Goal: Information Seeking & Learning: Understand process/instructions

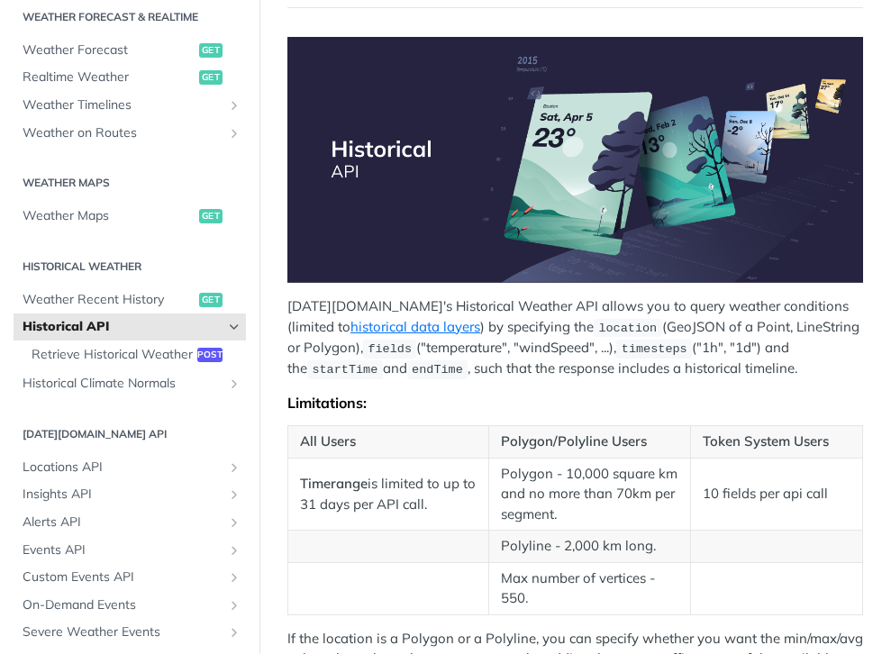
scroll to position [180, 0]
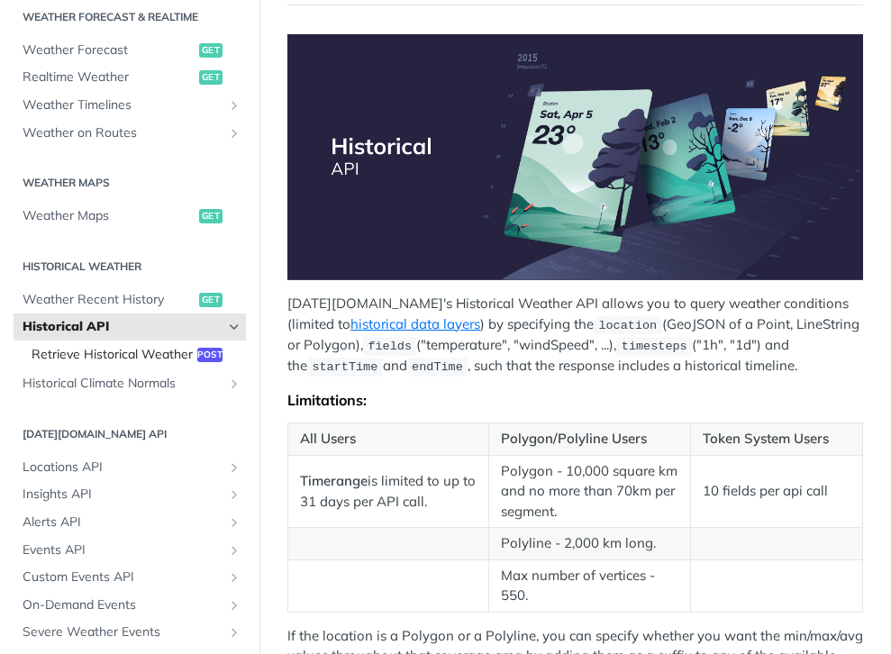
click at [141, 350] on span "Retrieve Historical Weather" at bounding box center [112, 355] width 161 height 18
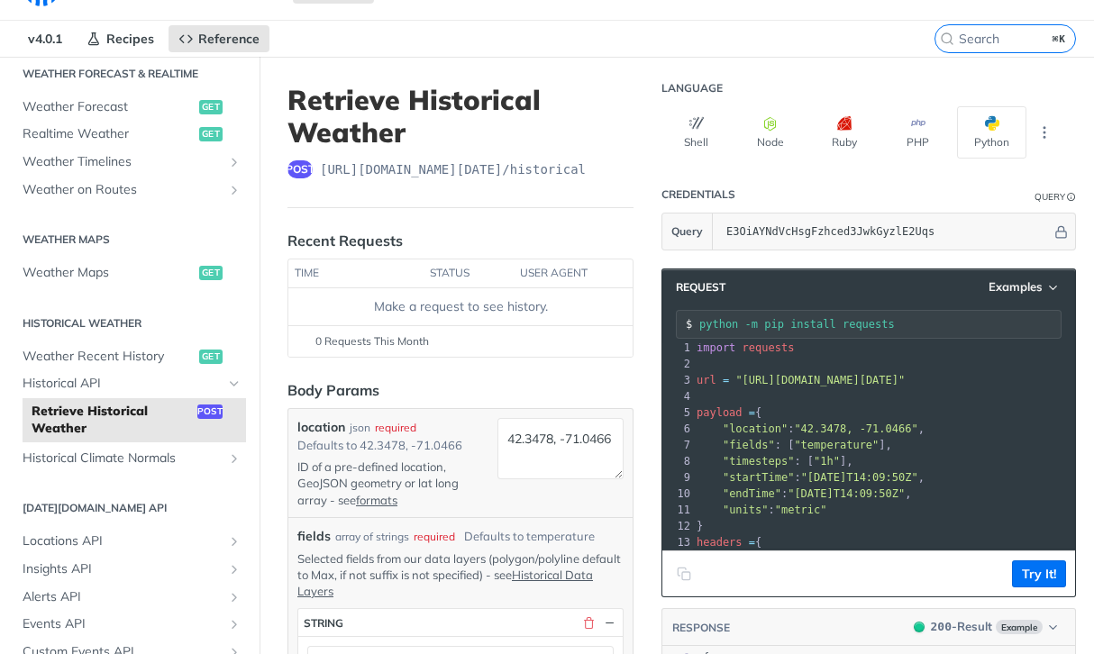
click at [686, 573] on icon "Copy to clipboard" at bounding box center [684, 574] width 14 height 14
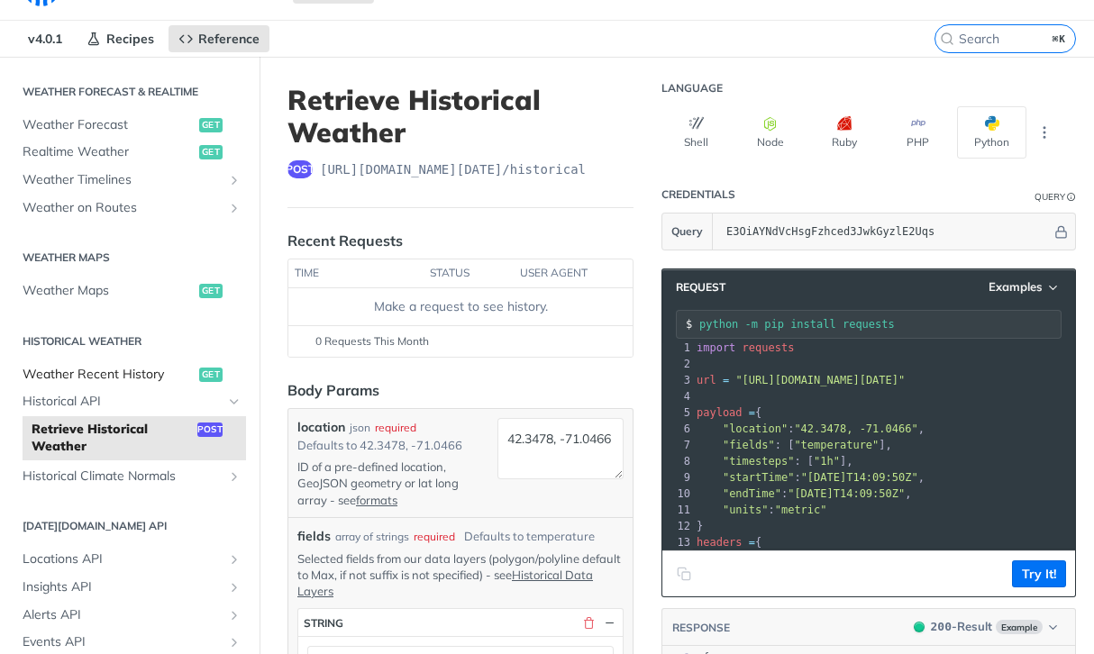
click at [120, 377] on span "Weather Recent History" at bounding box center [109, 375] width 172 height 18
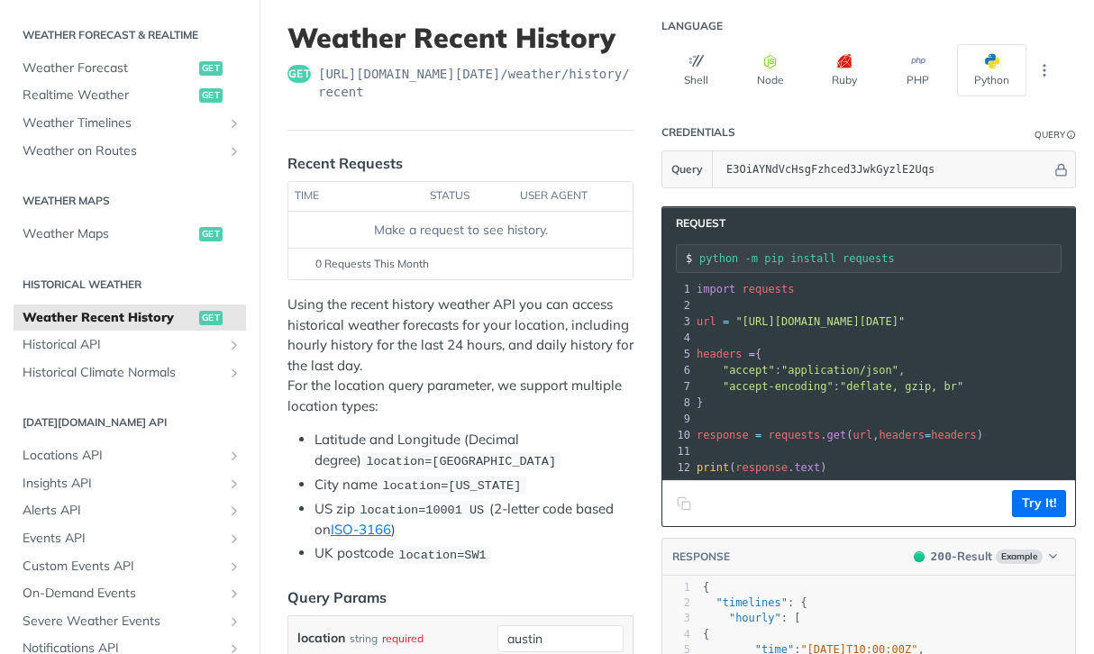
scroll to position [103, 0]
click at [859, 313] on pre "url = "[URL][DOMAIN_NAME][DATE]"" at bounding box center [1063, 321] width 741 height 16
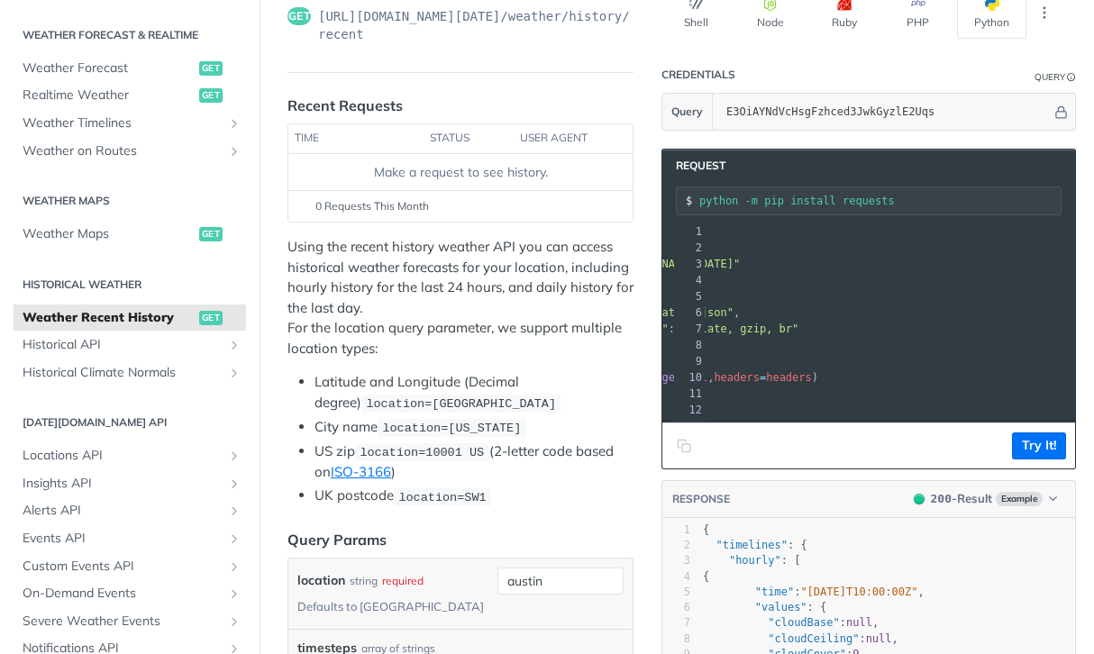
scroll to position [0, 0]
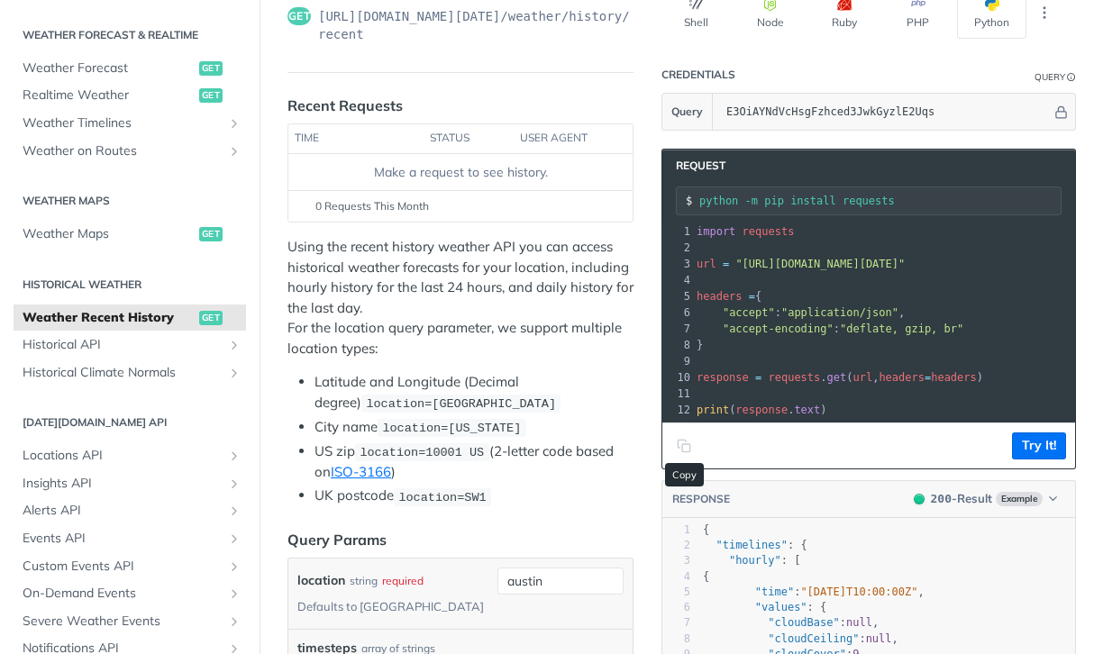
click at [680, 451] on icon "Copy to clipboard" at bounding box center [684, 446] width 14 height 14
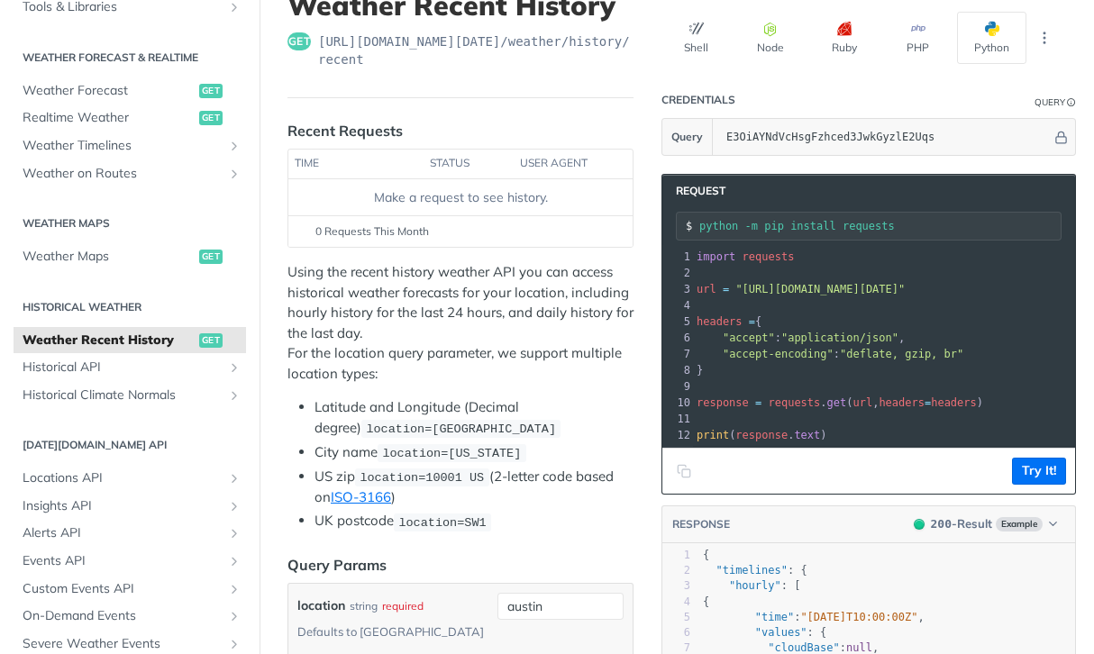
scroll to position [355, 0]
click at [110, 245] on link "Weather Maps get" at bounding box center [130, 255] width 232 height 27
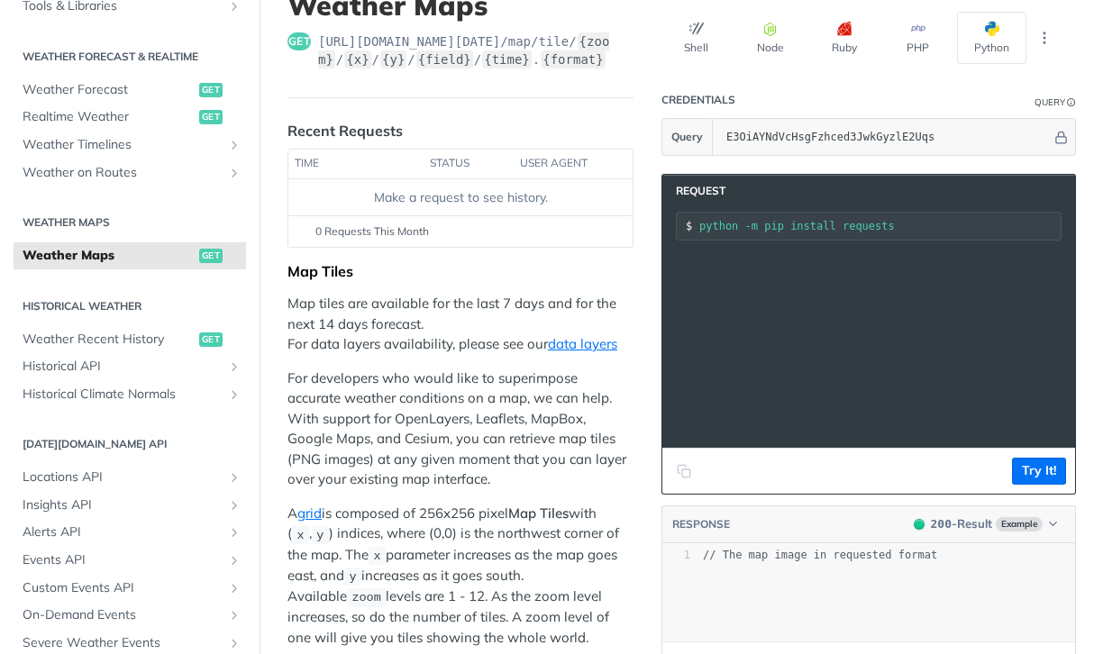
scroll to position [0, 1]
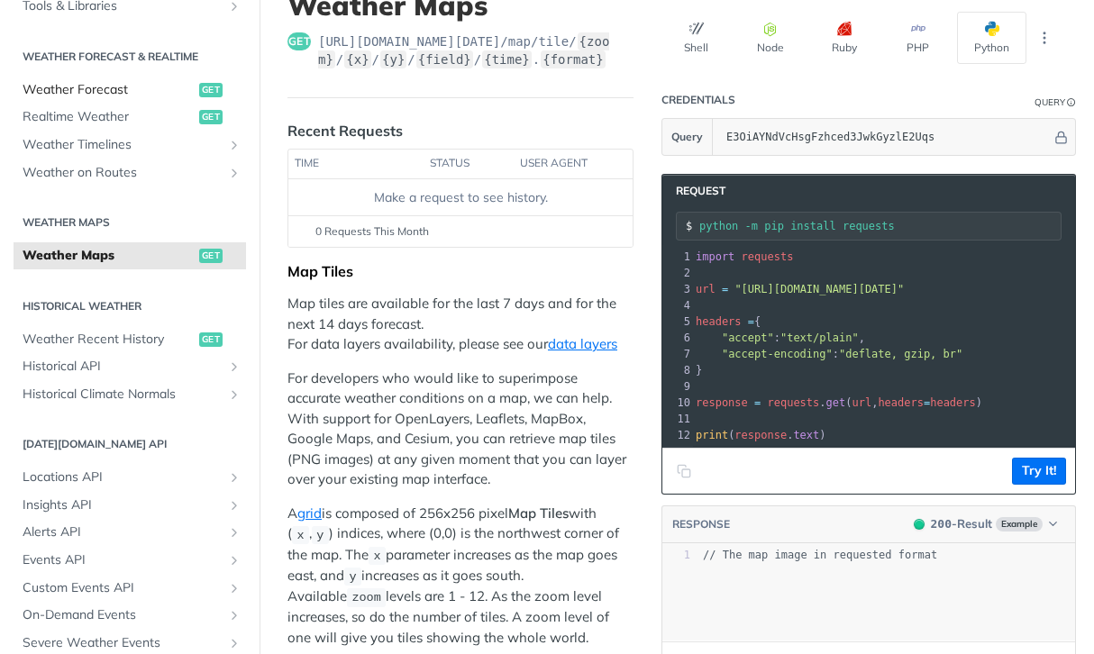
click at [86, 92] on span "Weather Forecast" at bounding box center [109, 90] width 172 height 18
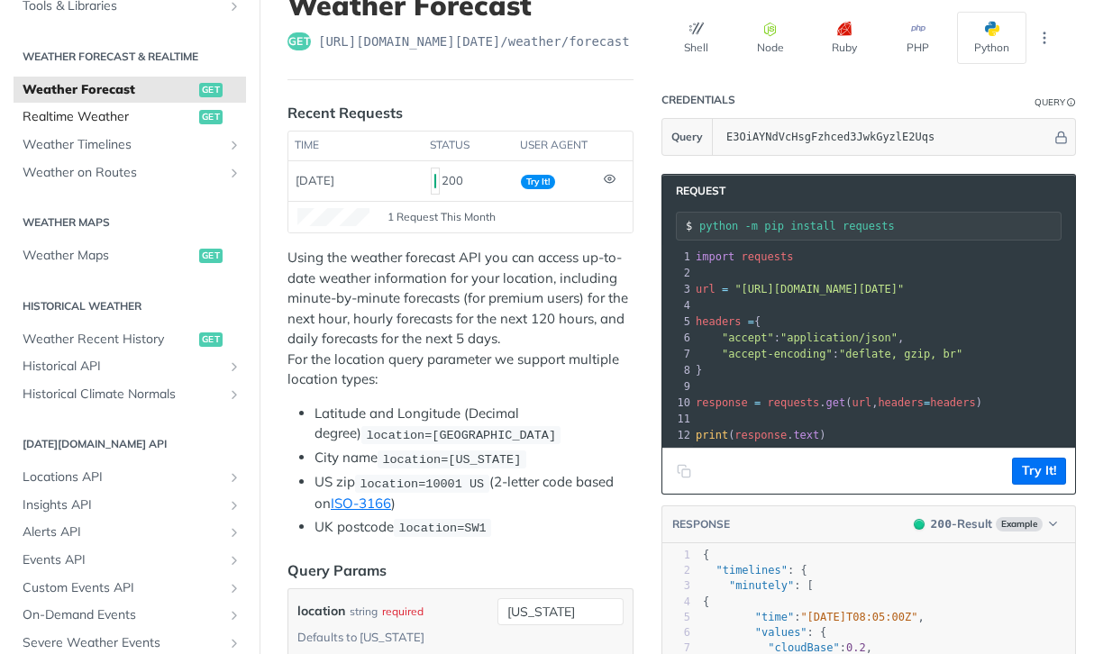
click at [91, 114] on span "Realtime Weather" at bounding box center [109, 117] width 172 height 18
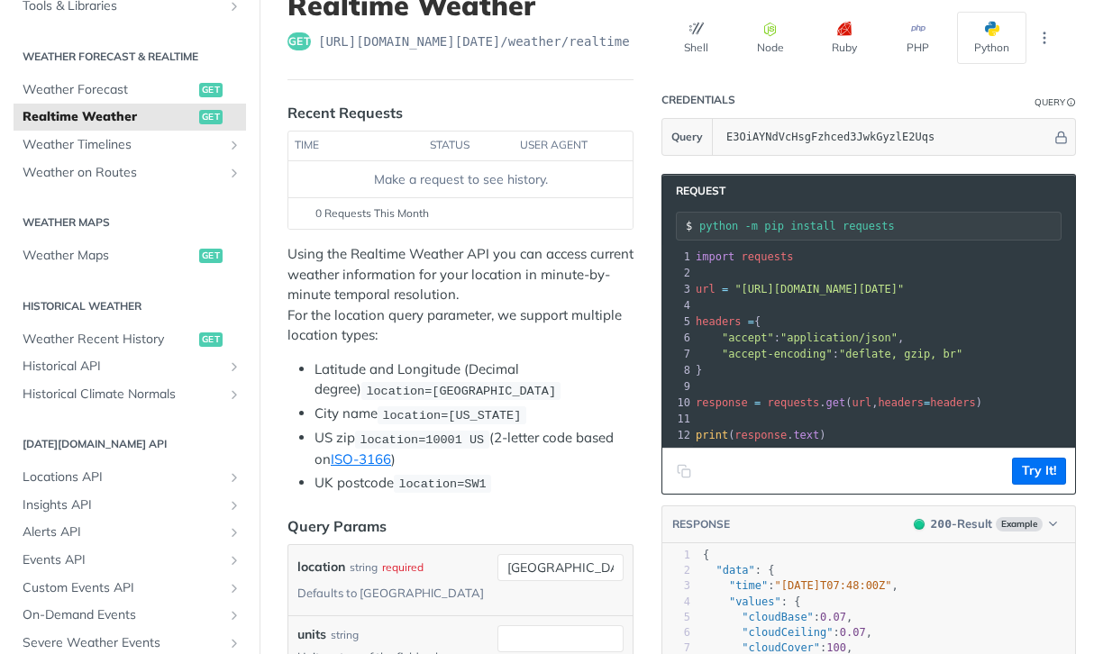
scroll to position [0, 121]
click at [86, 97] on span "Weather Forecast" at bounding box center [109, 90] width 172 height 18
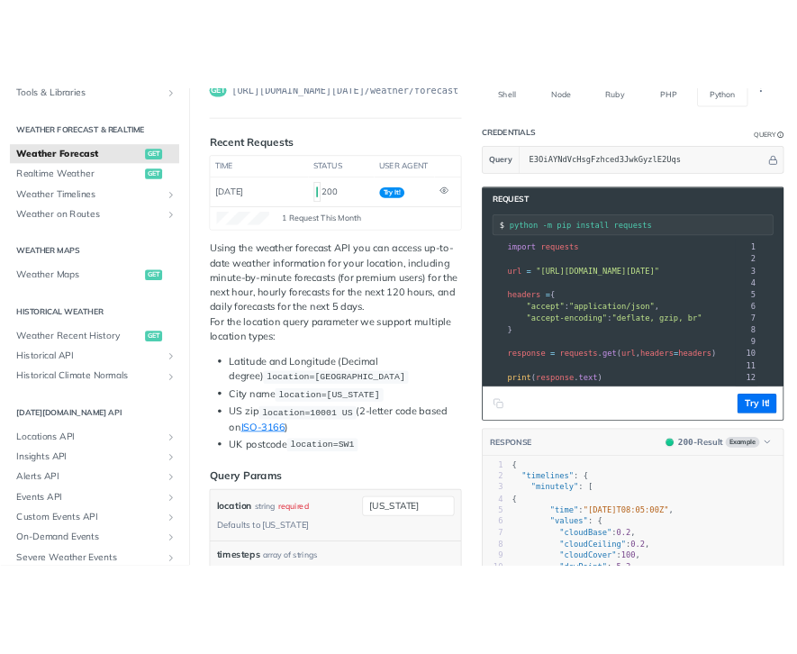
scroll to position [0, 347]
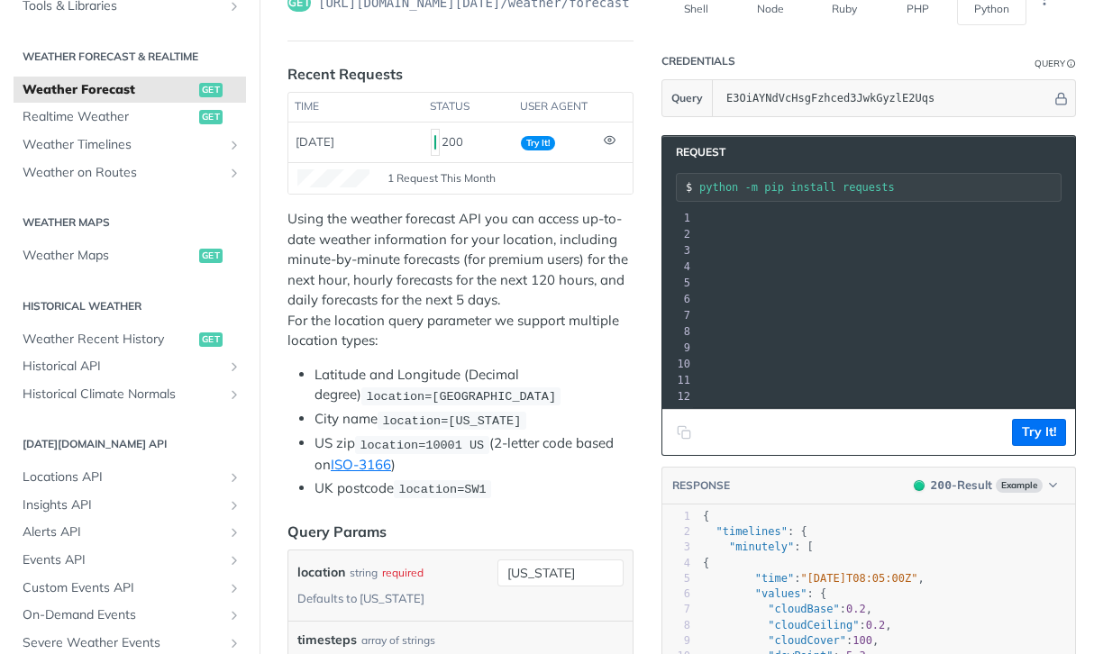
drag, startPoint x: 695, startPoint y: 251, endPoint x: 1250, endPoint y: 250, distance: 554.9
click at [890, 250] on html "Jump to Content Reference Recipes FAQs Help Center Blog API Status Recipes Refe…" at bounding box center [547, 327] width 1094 height 654
copy span "url = "[URL][DOMAIN_NAME][DATE]""
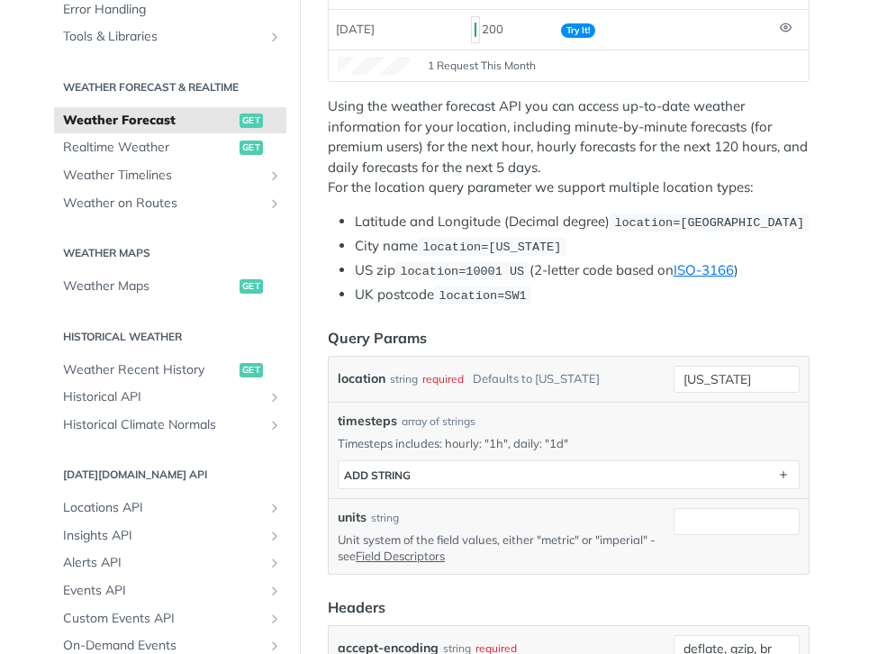
scroll to position [0, 200]
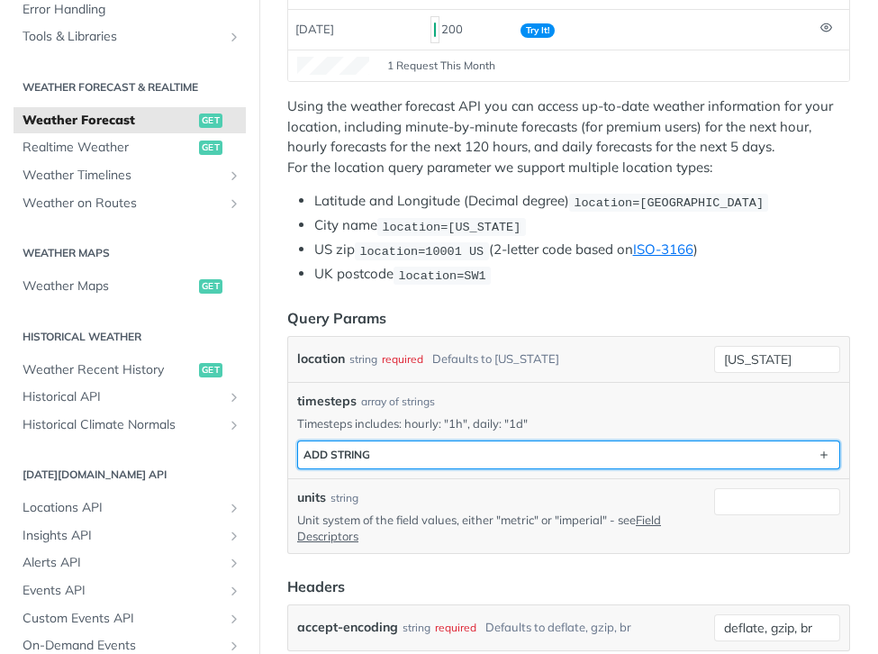
click at [423, 452] on button "ADD string" at bounding box center [568, 454] width 541 height 27
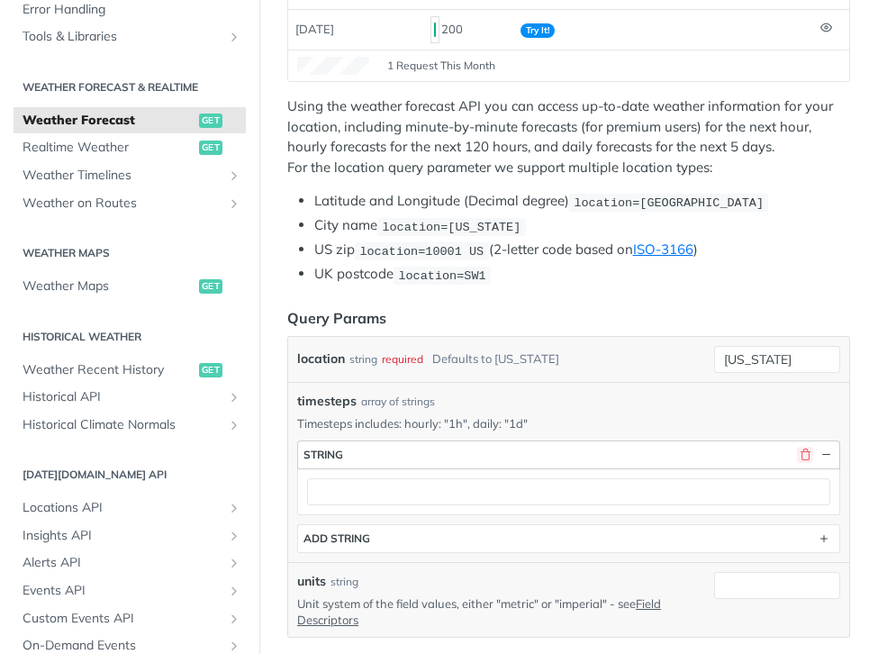
click at [804, 449] on button "button" at bounding box center [805, 455] width 16 height 16
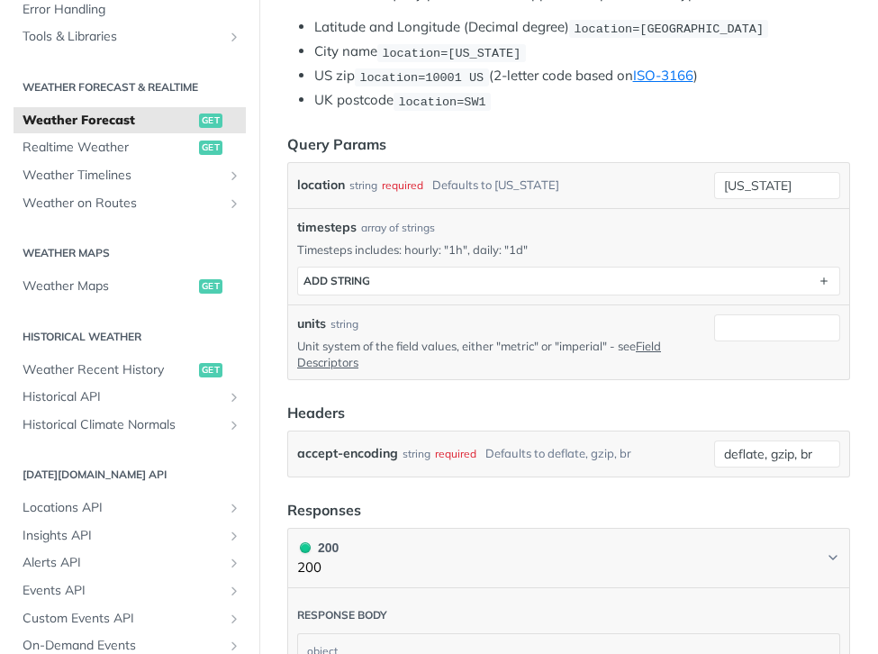
scroll to position [462, 0]
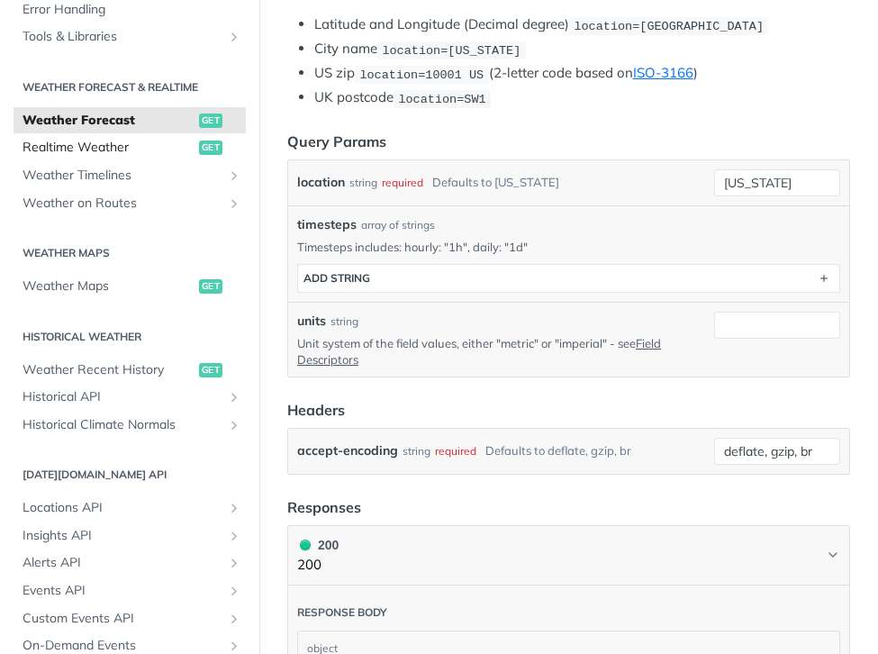
click at [121, 147] on span "Realtime Weather" at bounding box center [109, 148] width 172 height 18
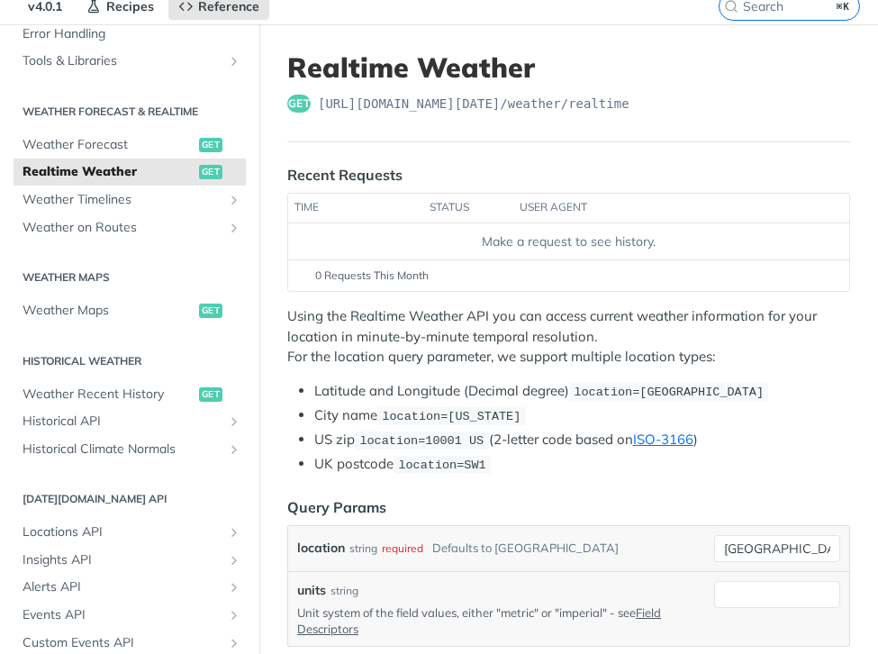
scroll to position [319, 0]
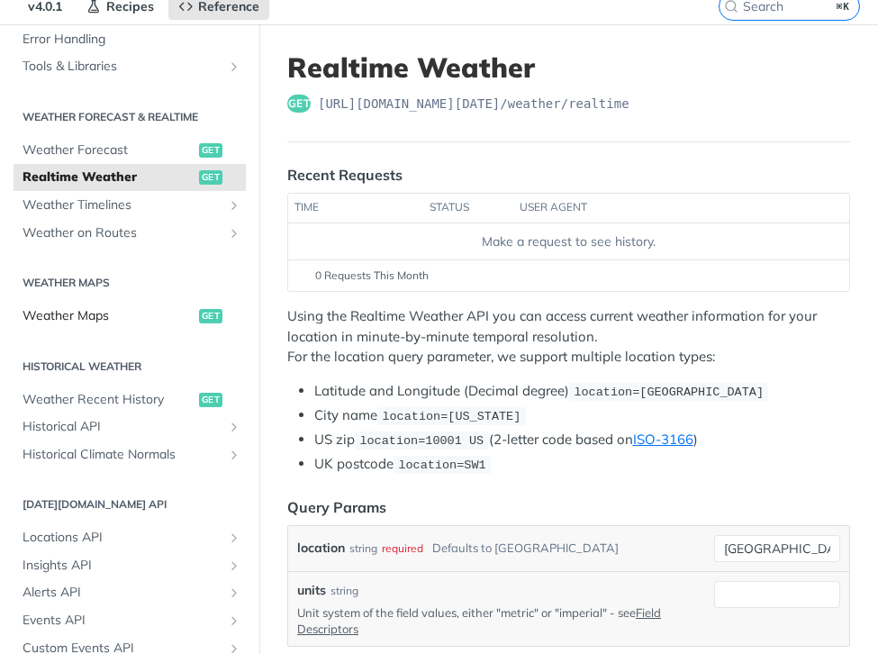
click at [109, 316] on span "Weather Maps" at bounding box center [109, 316] width 172 height 18
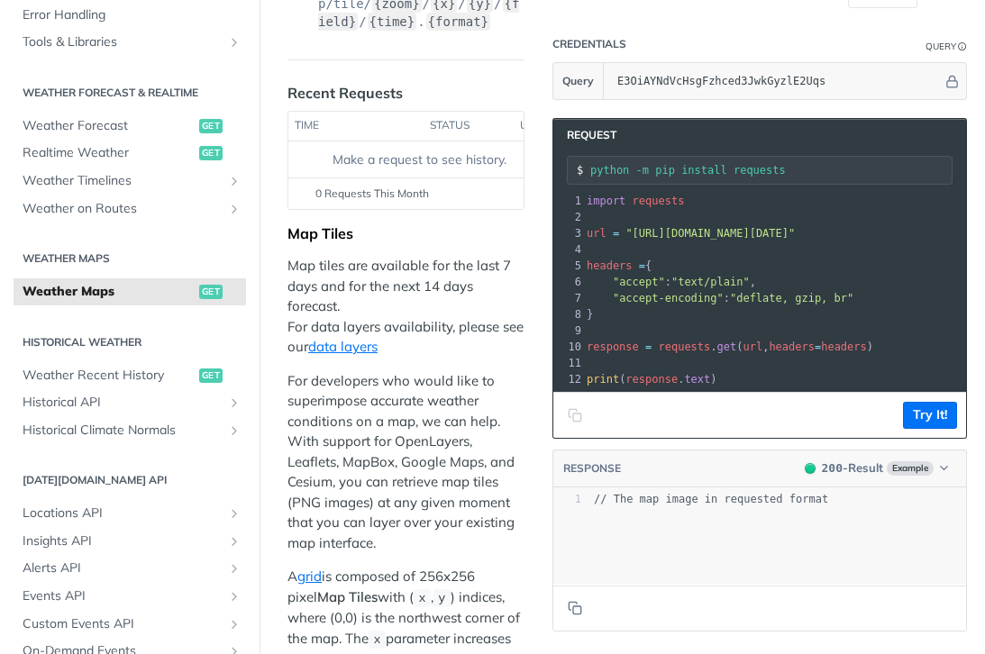
scroll to position [193, 0]
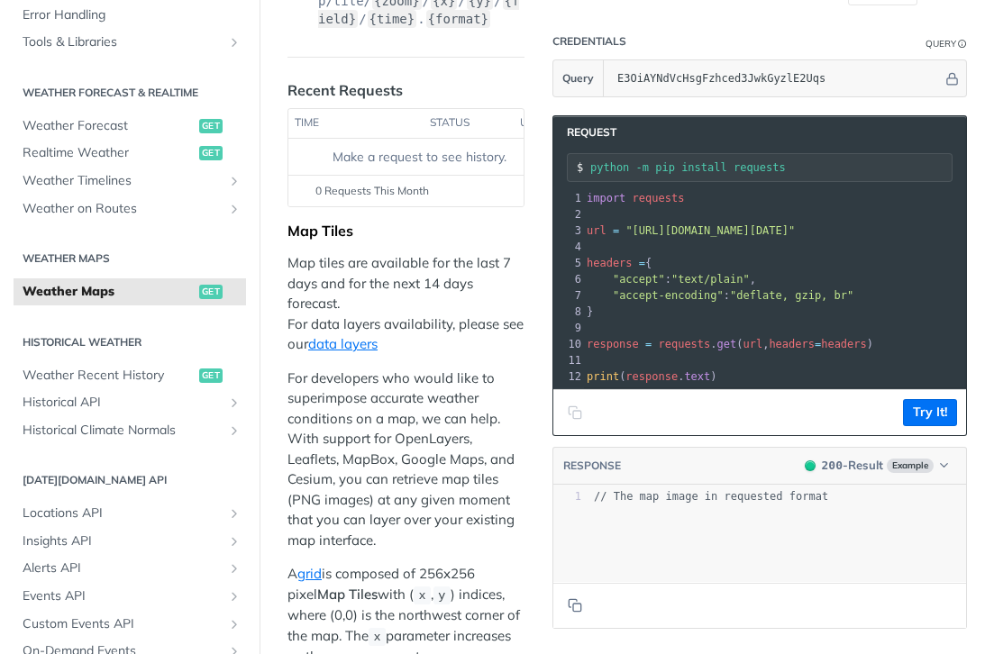
click at [582, 412] on button "Copy to clipboard" at bounding box center [574, 412] width 25 height 27
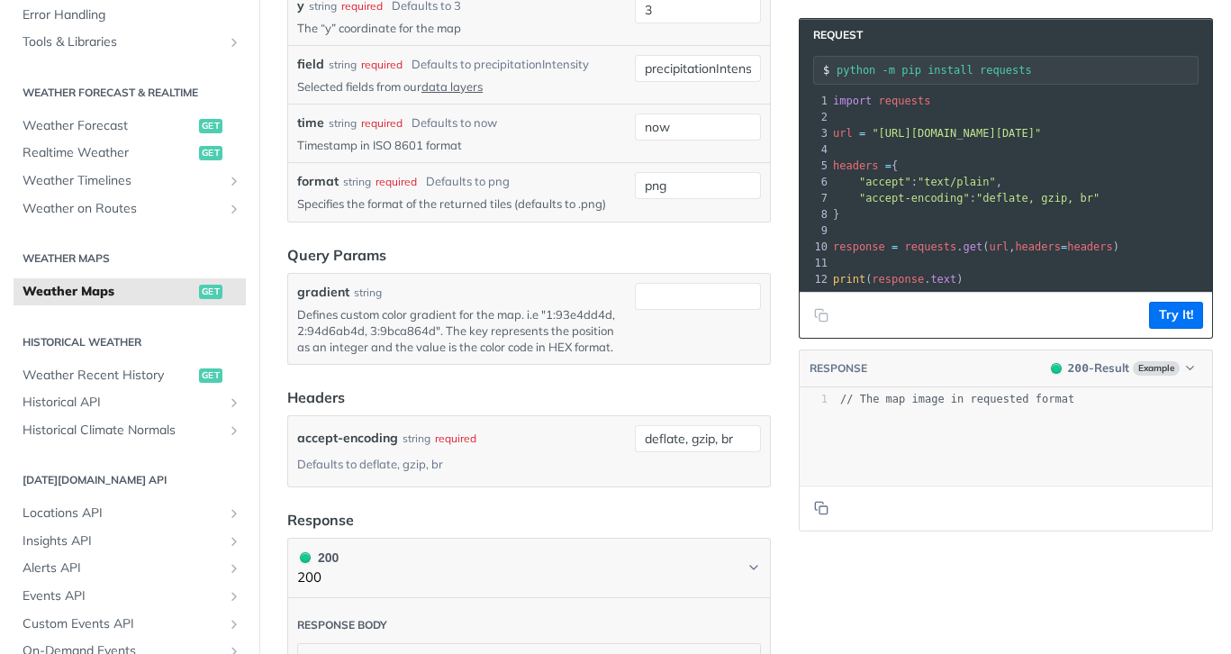
scroll to position [1185, 0]
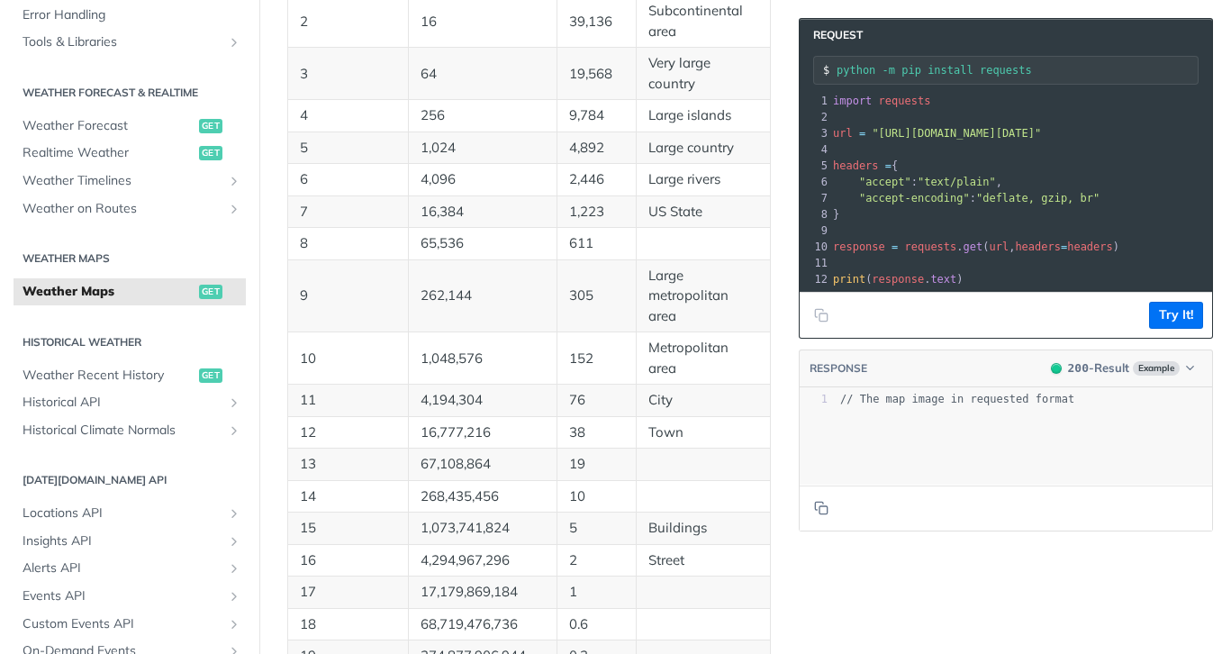
click at [712, 185] on p "Large rivers" at bounding box center [704, 179] width 110 height 21
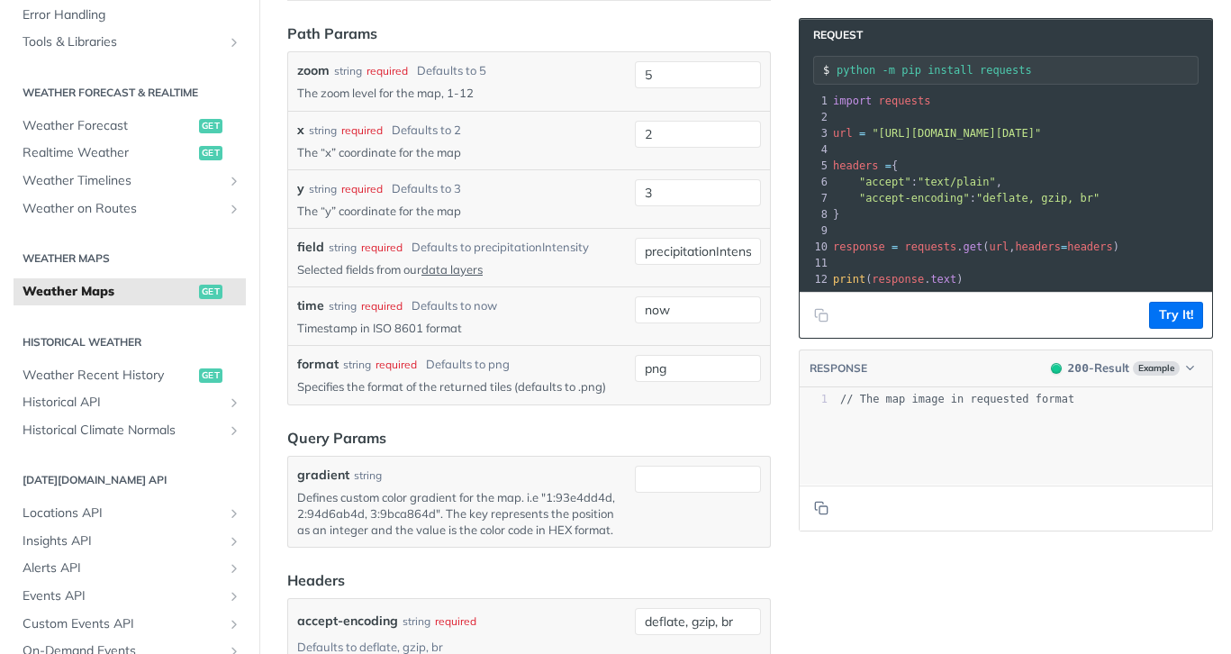
scroll to position [2480, 0]
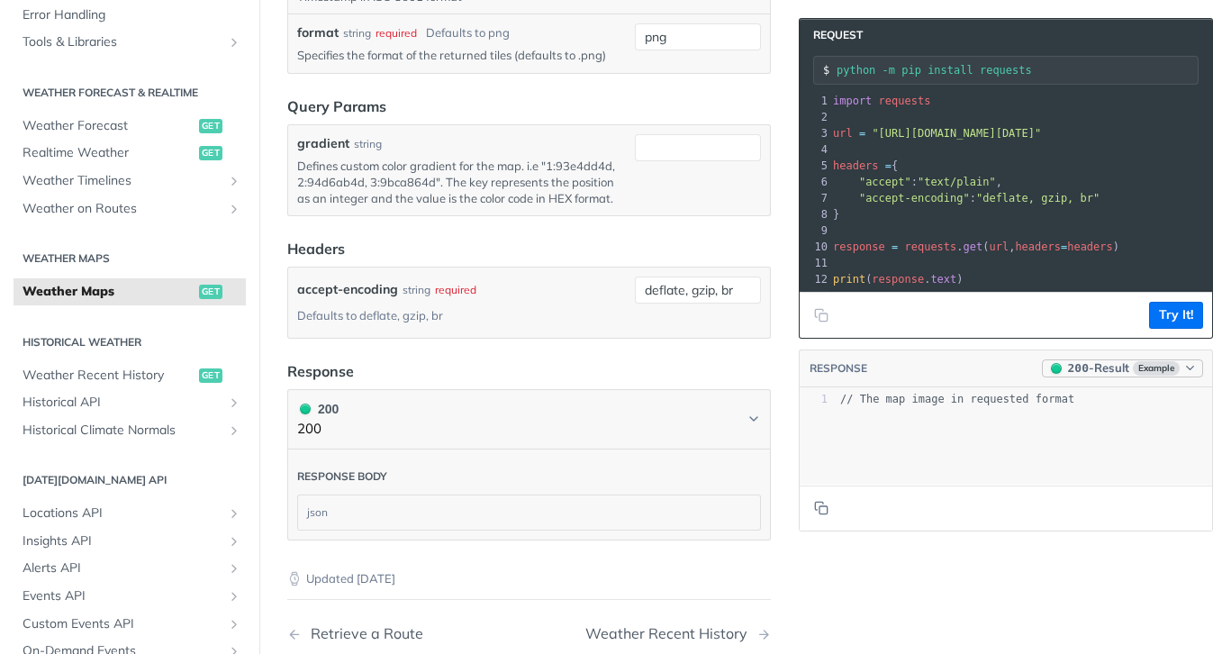
click at [890, 373] on span "Example" at bounding box center [1156, 368] width 47 height 14
click at [890, 463] on div "xxxxxxxxxx 1 // The map image in requested format" at bounding box center [1029, 458] width 458 height 141
click at [890, 312] on button "Try It!" at bounding box center [1177, 315] width 54 height 27
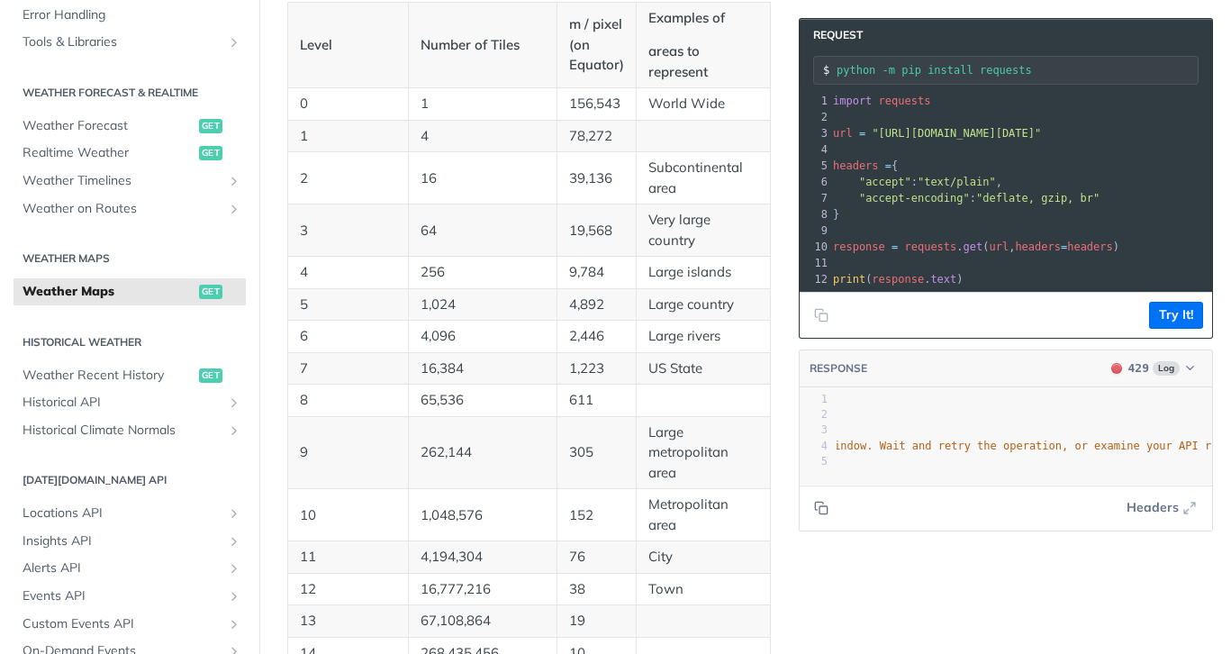
scroll to position [0, 718]
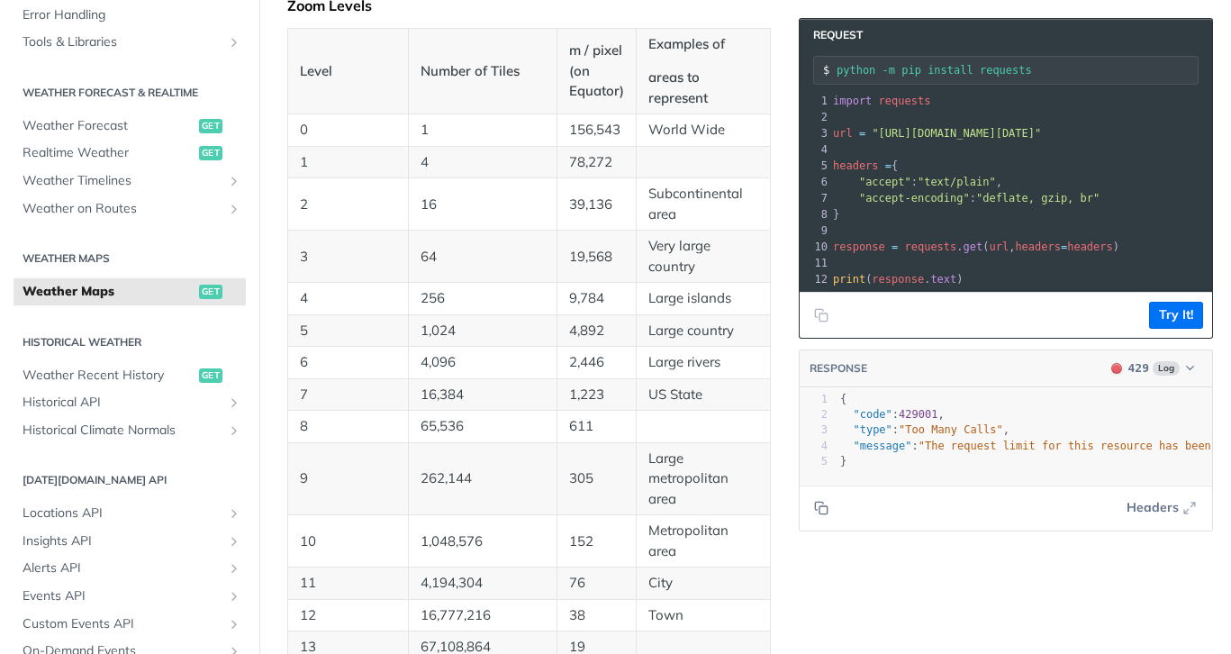
click at [890, 134] on span ""[URL][DOMAIN_NAME][DATE]"" at bounding box center [956, 133] width 169 height 13
click at [890, 307] on button "Try It!" at bounding box center [1177, 315] width 54 height 27
click at [890, 324] on button "Try It!" at bounding box center [1177, 315] width 54 height 27
click at [890, 315] on button "Try It!" at bounding box center [1177, 315] width 54 height 27
click at [890, 132] on span ""[URL][DOMAIN_NAME][DATE]"" at bounding box center [956, 133] width 169 height 13
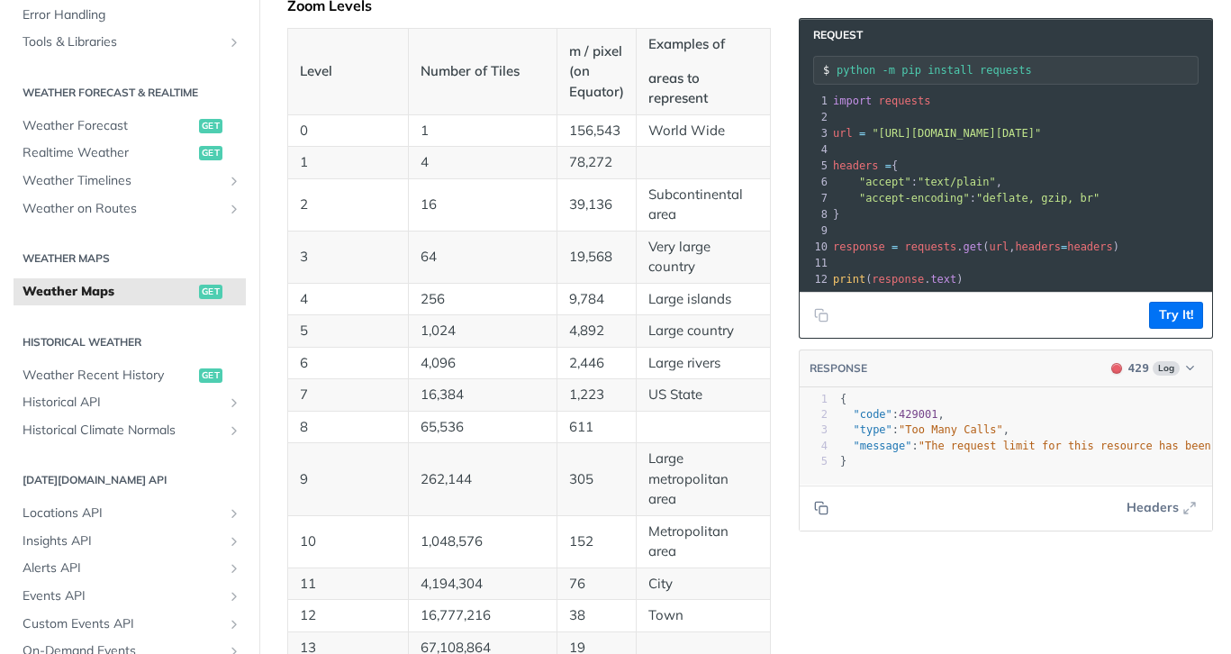
click at [890, 129] on span ""[URL][DOMAIN_NAME][DATE]"" at bounding box center [956, 133] width 169 height 13
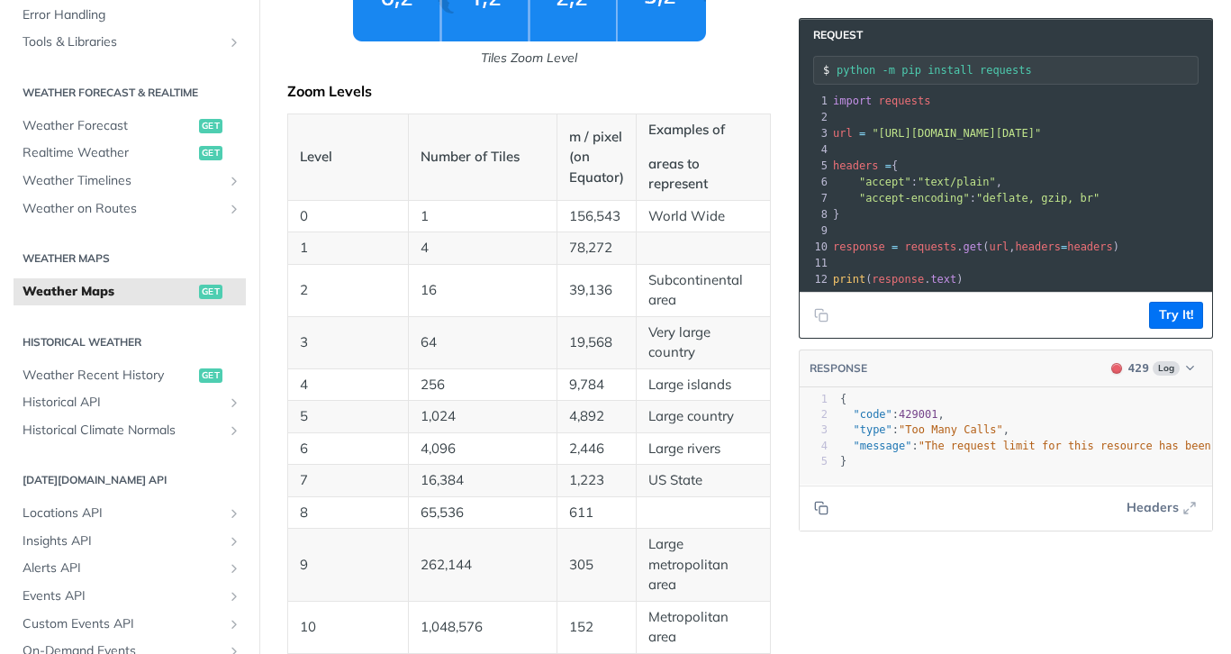
click at [890, 164] on pre "headers = {" at bounding box center [1223, 166] width 787 height 16
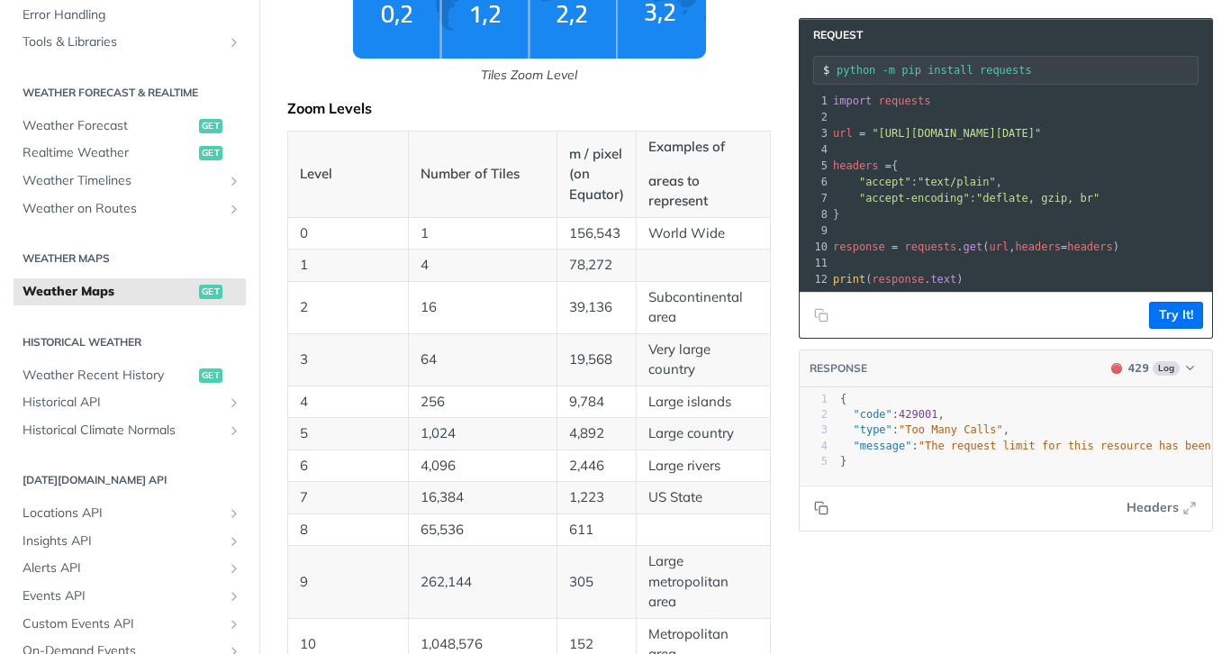
click at [890, 252] on span "requests" at bounding box center [931, 247] width 52 height 13
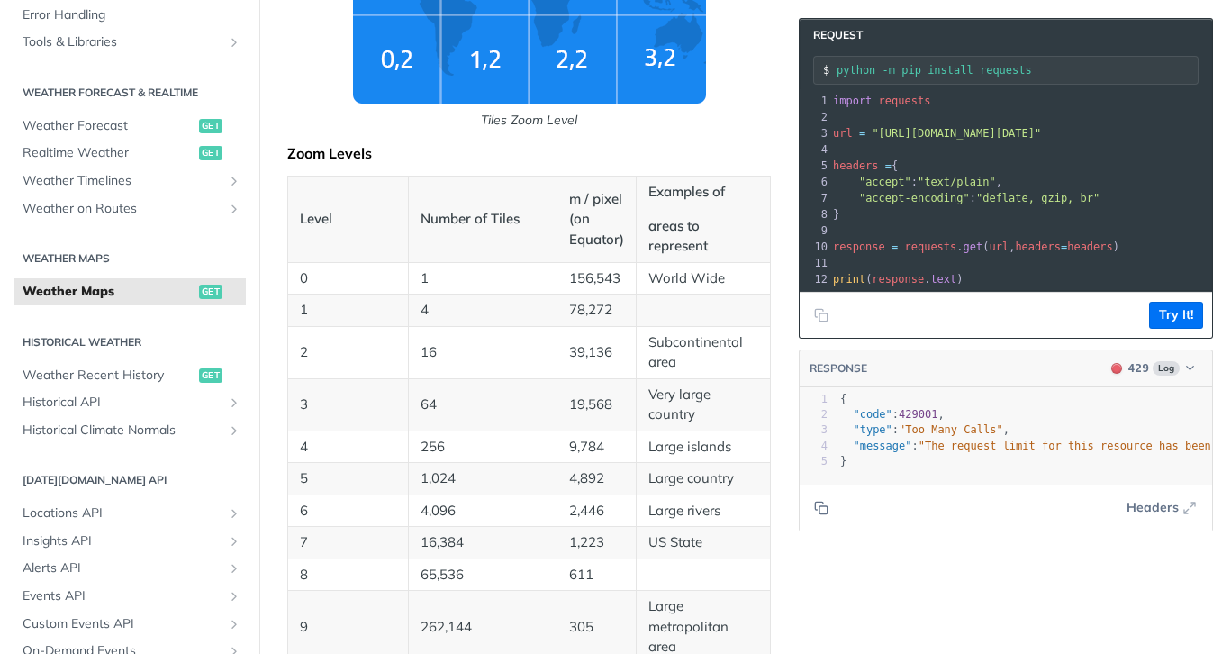
click at [890, 385] on header "RESPONSE 429 Log" at bounding box center [1006, 369] width 413 height 38
click at [890, 363] on span "Log" at bounding box center [1166, 368] width 27 height 14
click at [890, 421] on div "200 - Result" at bounding box center [1064, 424] width 65 height 19
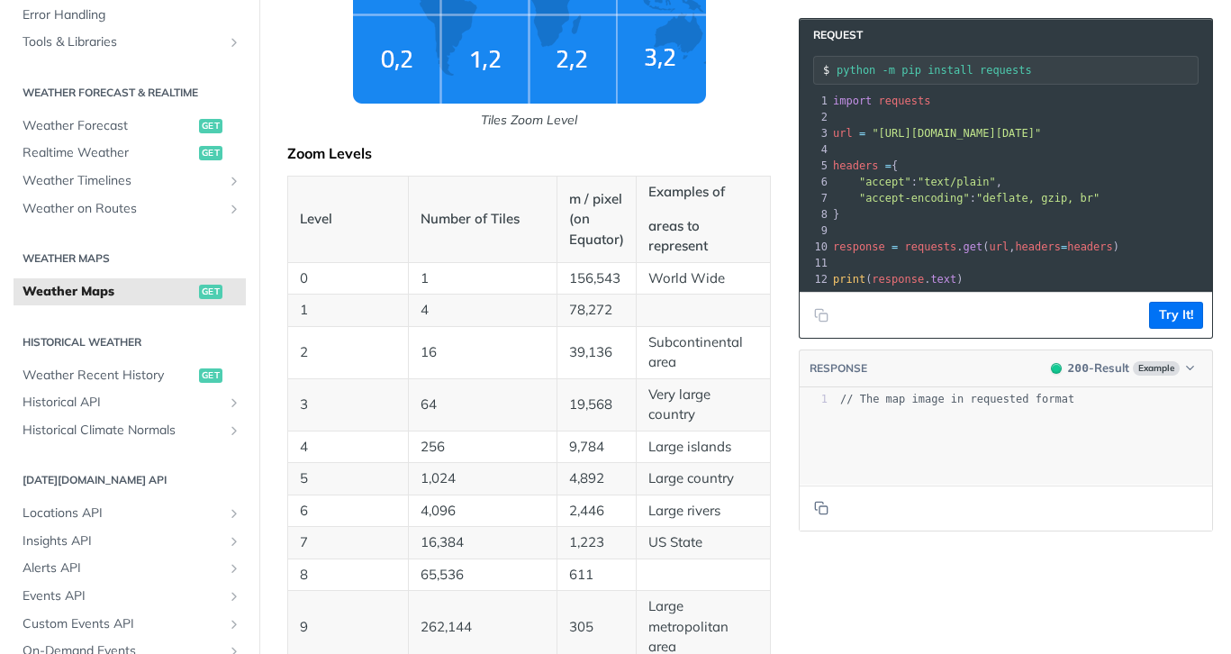
click at [890, 356] on header "RESPONSE 200 - Result Example" at bounding box center [1006, 369] width 413 height 38
click at [890, 367] on span "Example" at bounding box center [1156, 368] width 47 height 14
click at [890, 427] on div "200 - Result" at bounding box center [1088, 424] width 146 height 20
click at [890, 323] on button "Try It!" at bounding box center [1177, 315] width 54 height 27
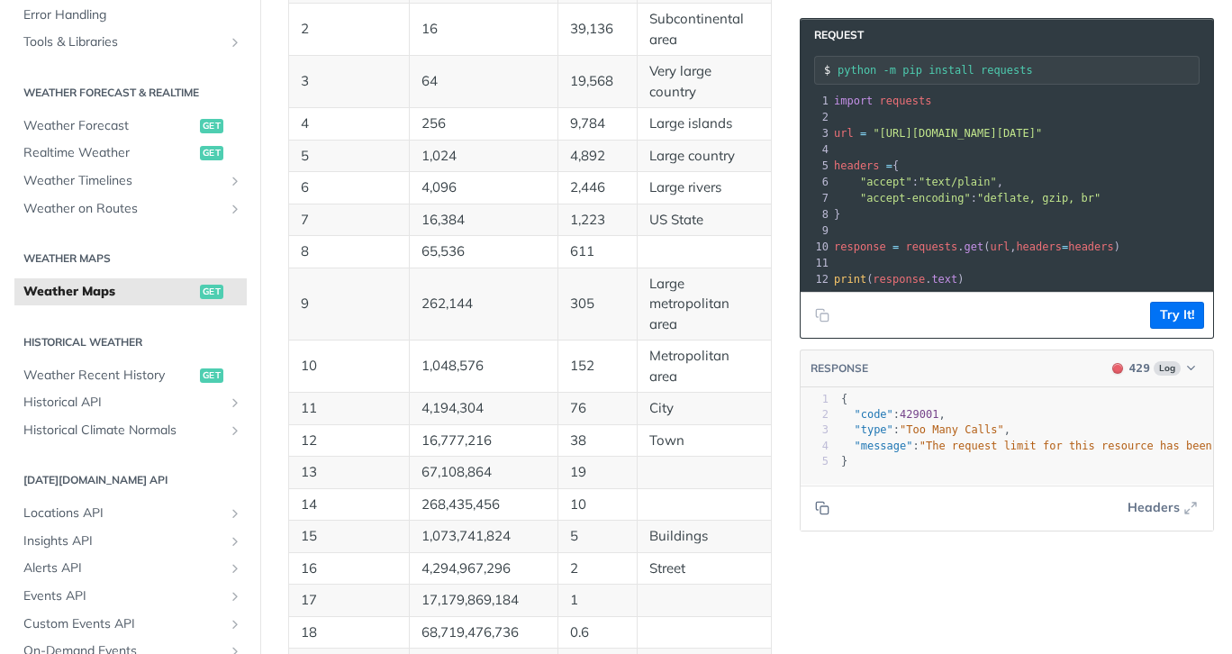
scroll to position [1264, 0]
click at [890, 117] on pre "​" at bounding box center [1224, 117] width 787 height 16
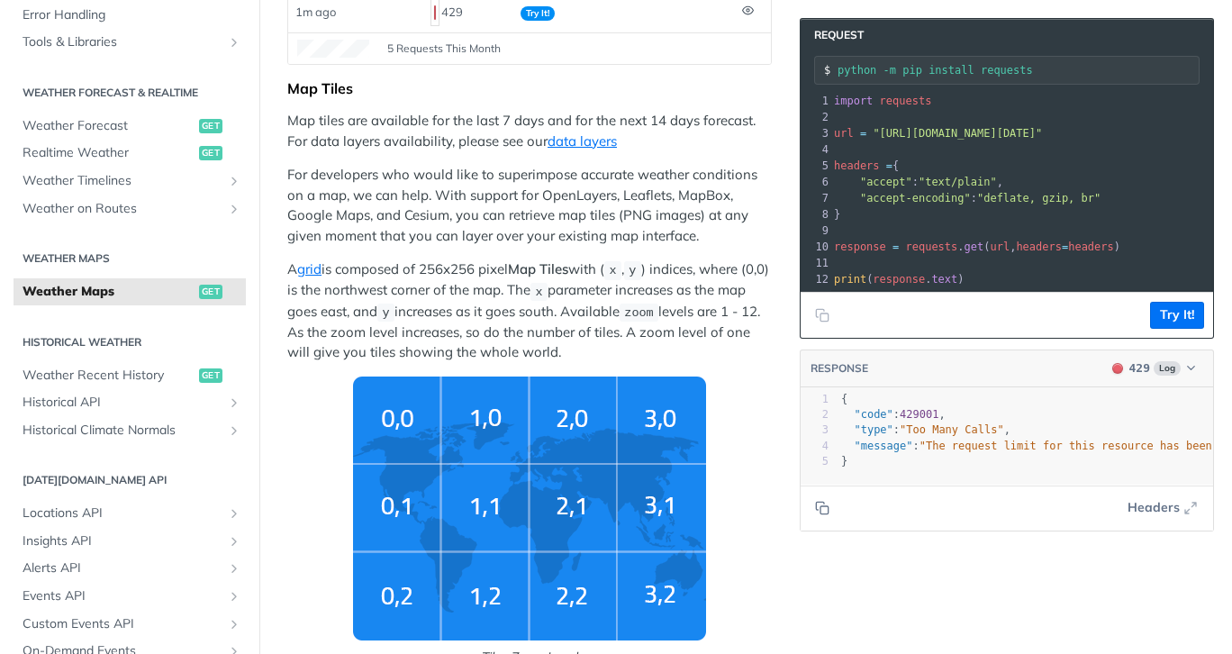
scroll to position [408, 0]
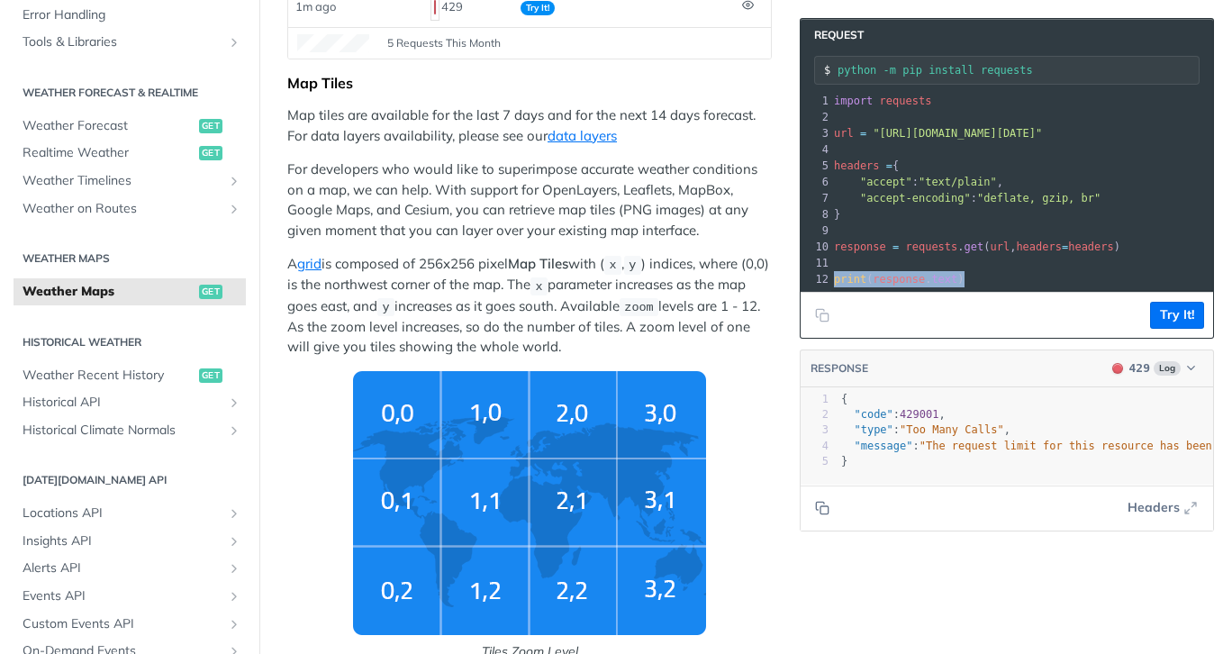
drag, startPoint x: 977, startPoint y: 275, endPoint x: 826, endPoint y: 279, distance: 150.5
click at [831, 279] on div "12 print ( response . text )" at bounding box center [1224, 279] width 787 height 16
copy span "print ( response . text )"
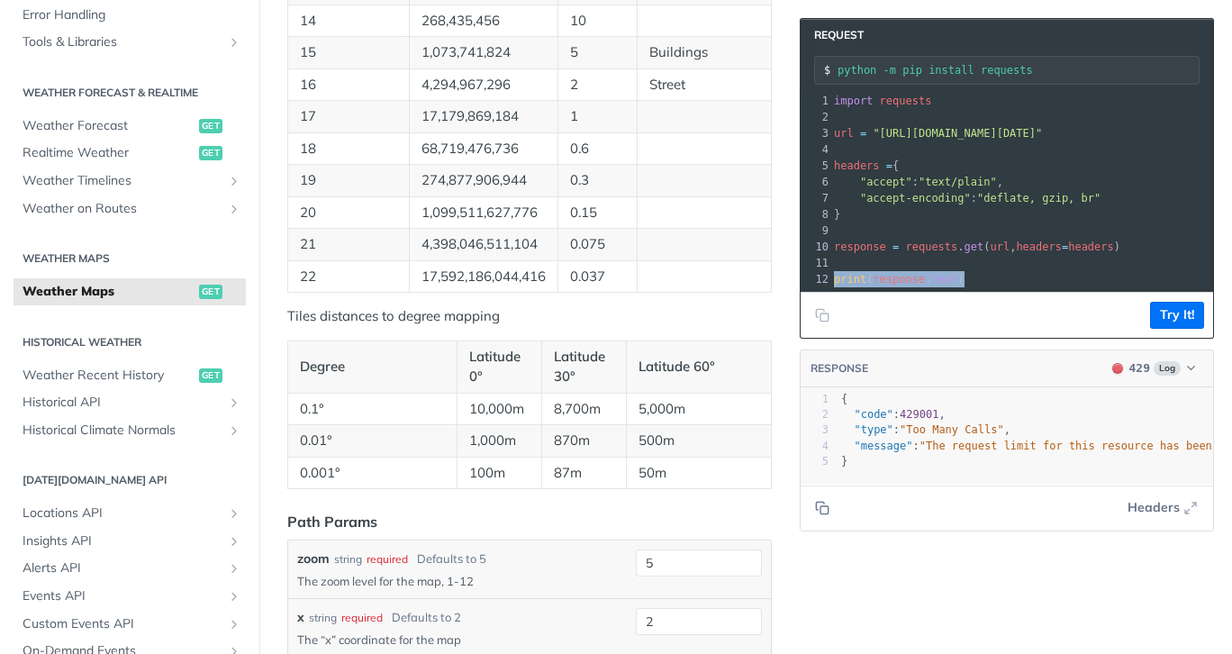
scroll to position [1752, 0]
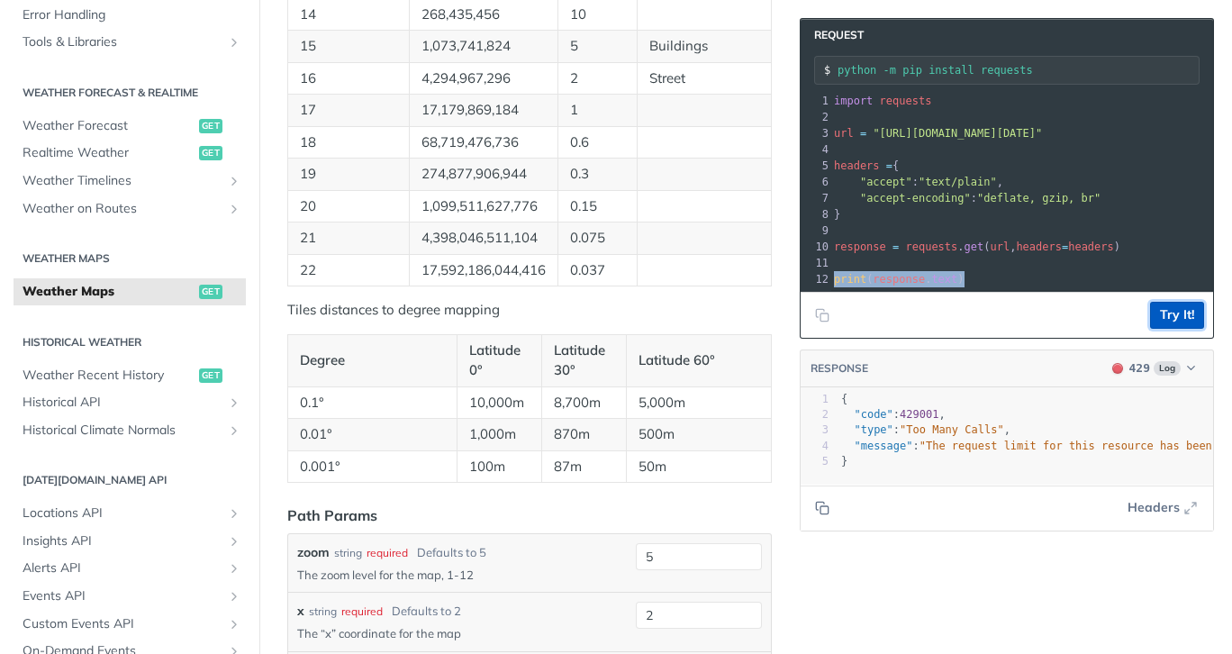
click at [890, 315] on button "Try It!" at bounding box center [1177, 315] width 54 height 27
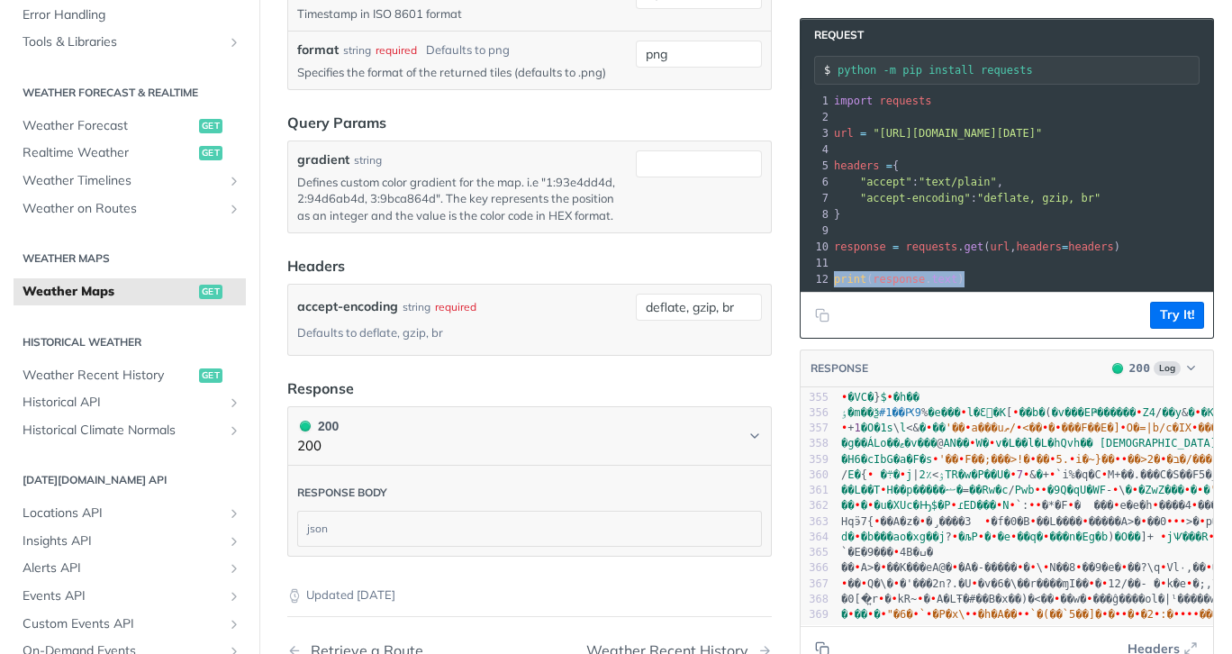
scroll to position [2556, 0]
